Goal: Ask a question

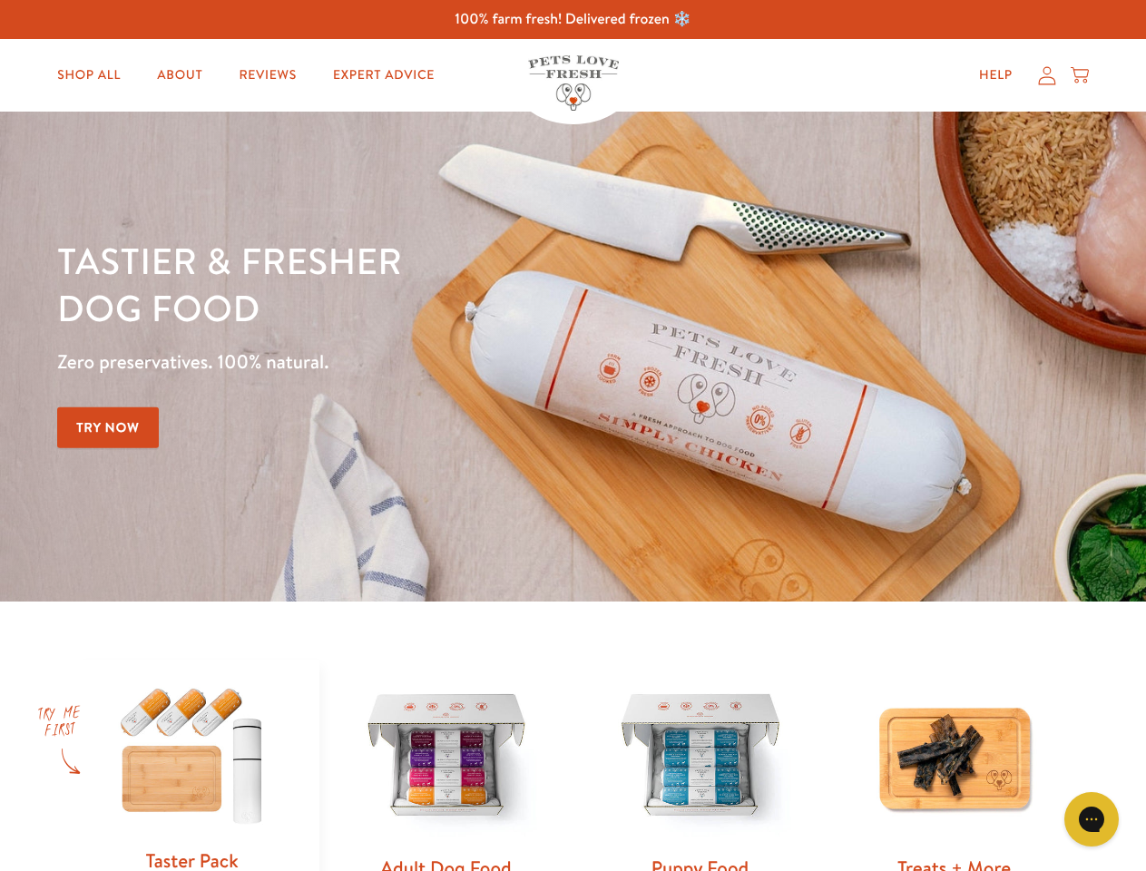
click at [572, 435] on div "Tastier & fresher dog food Zero preservatives. 100% natural. Try Now" at bounding box center [401, 356] width 688 height 239
click at [1091, 819] on icon "Gorgias live chat" at bounding box center [1090, 818] width 17 height 17
